Goal: Task Accomplishment & Management: Complete application form

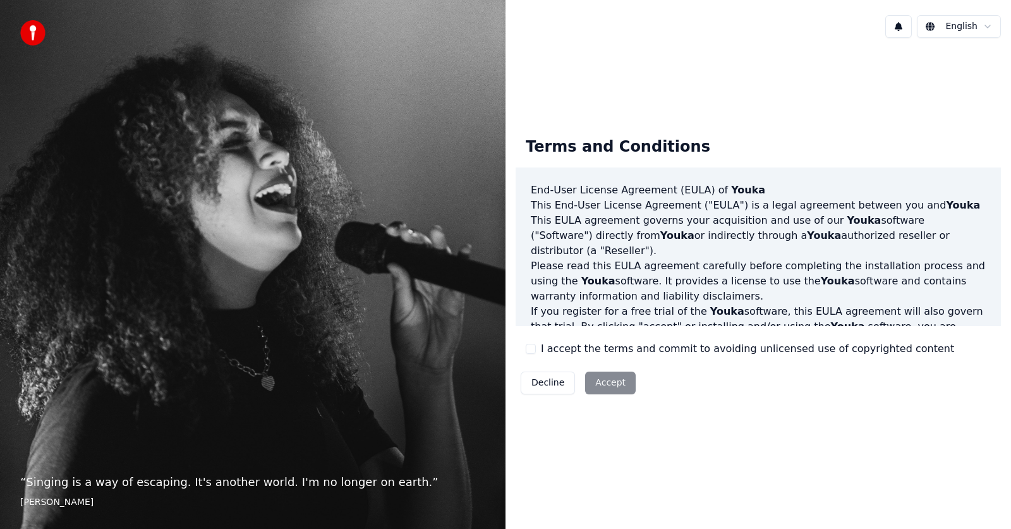
click at [610, 384] on div "Decline Accept" at bounding box center [578, 383] width 125 height 33
click at [533, 351] on button "I accept the terms and commit to avoiding unlicensed use of copyrighted content" at bounding box center [531, 349] width 10 height 10
click at [531, 351] on button "I accept the terms and commit to avoiding unlicensed use of copyrighted content" at bounding box center [531, 349] width 10 height 10
click at [598, 379] on button "Accept" at bounding box center [610, 383] width 51 height 23
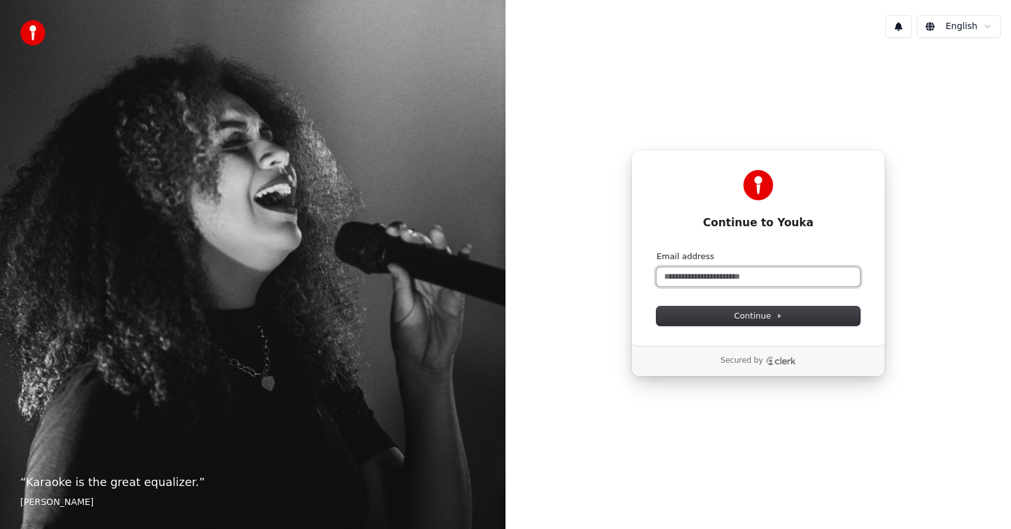
click at [698, 277] on input "Email address" at bounding box center [759, 276] width 204 height 19
click at [732, 313] on button "Continue" at bounding box center [759, 316] width 204 height 19
type input "**********"
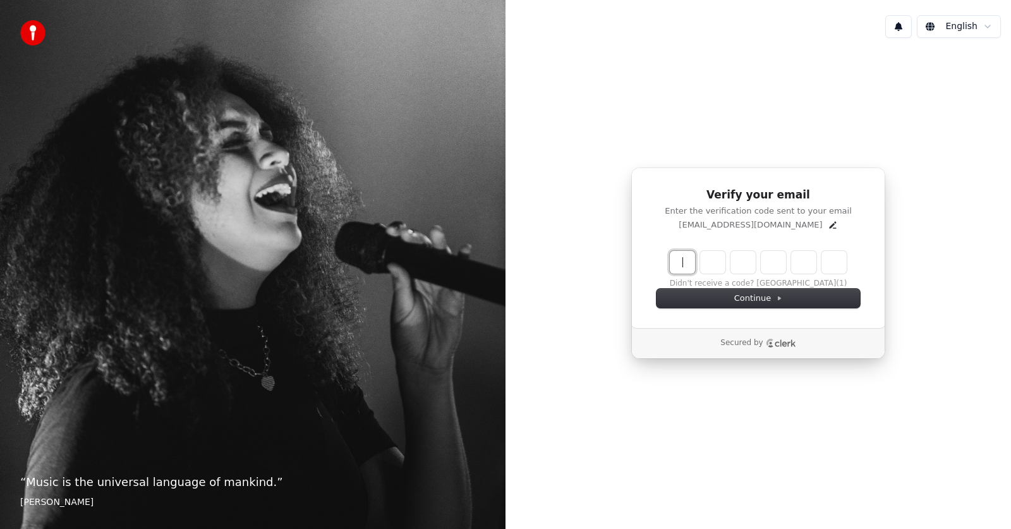
click at [683, 265] on input "Enter verification code" at bounding box center [771, 262] width 202 height 23
